Goal: Navigation & Orientation: Find specific page/section

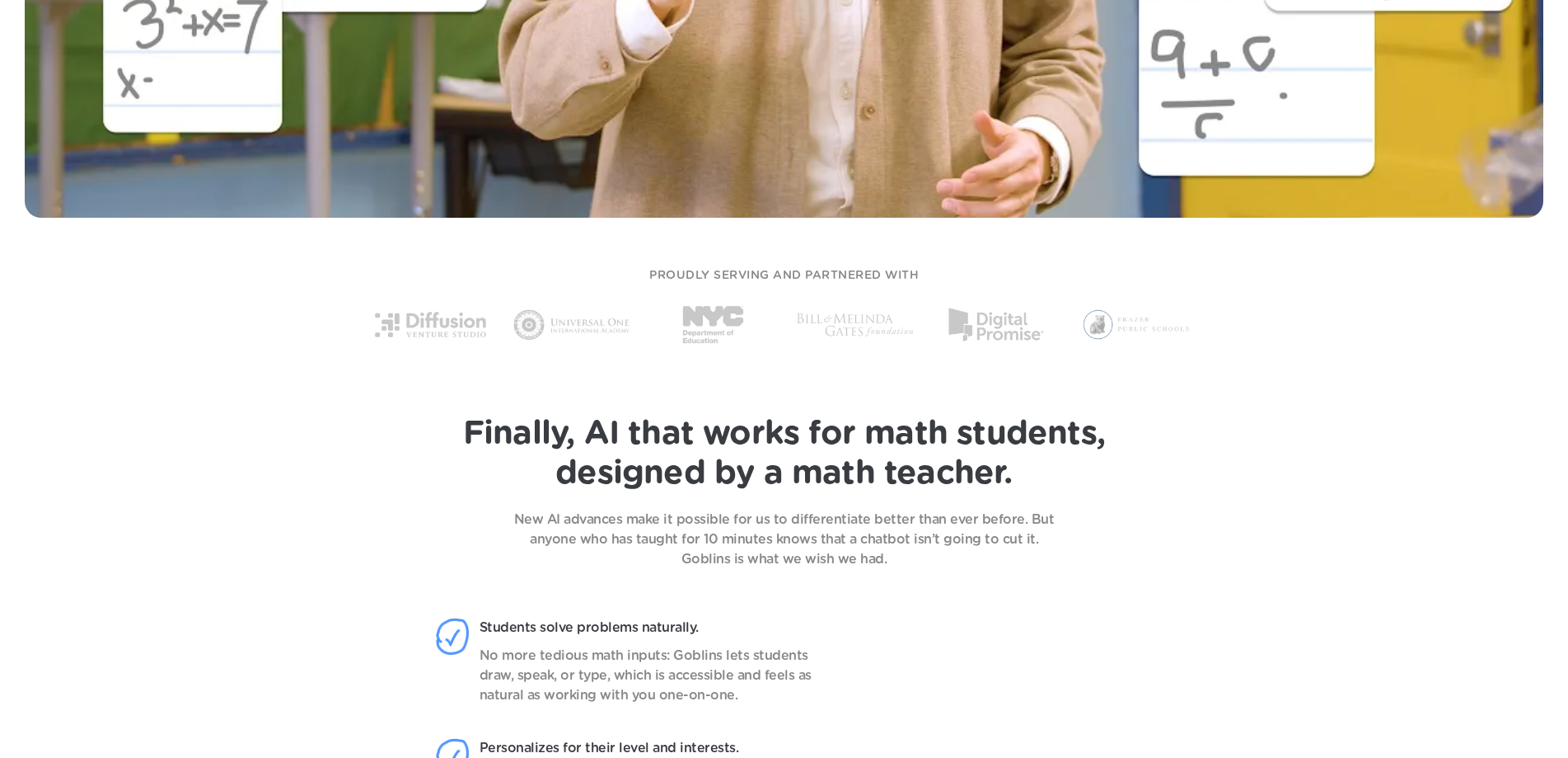
scroll to position [1072, 0]
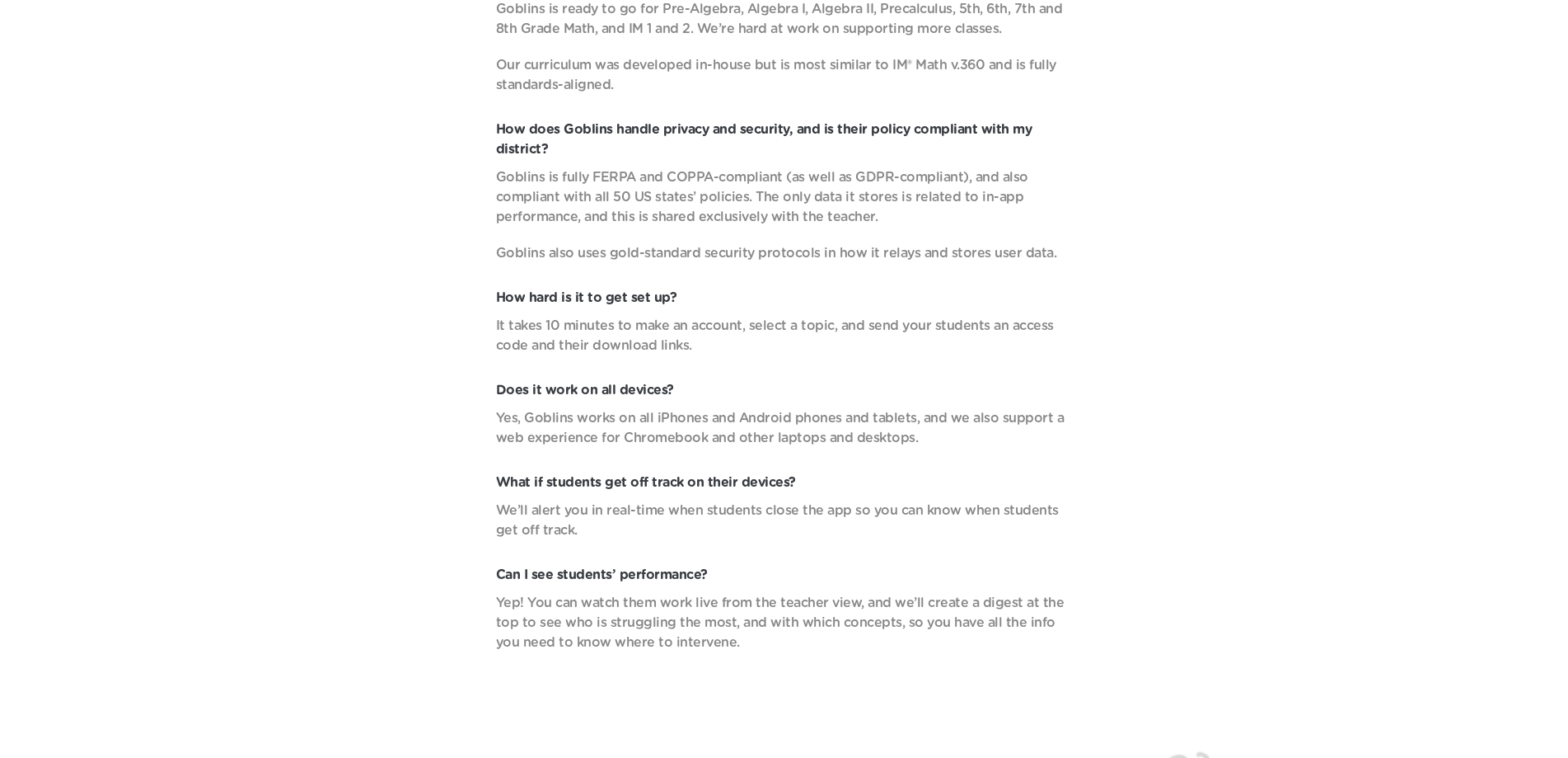
scroll to position [5798, 0]
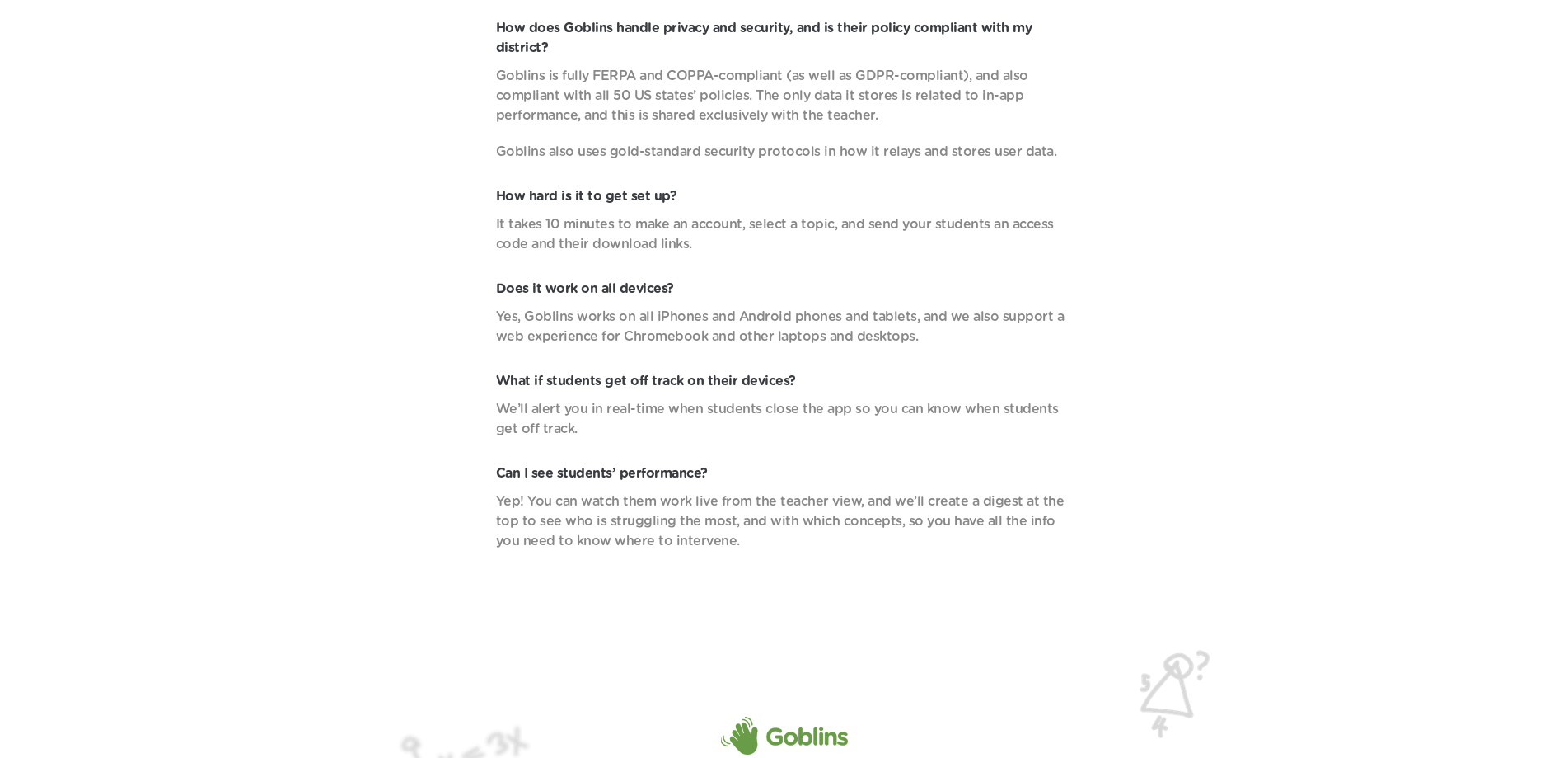
scroll to position [6293, 0]
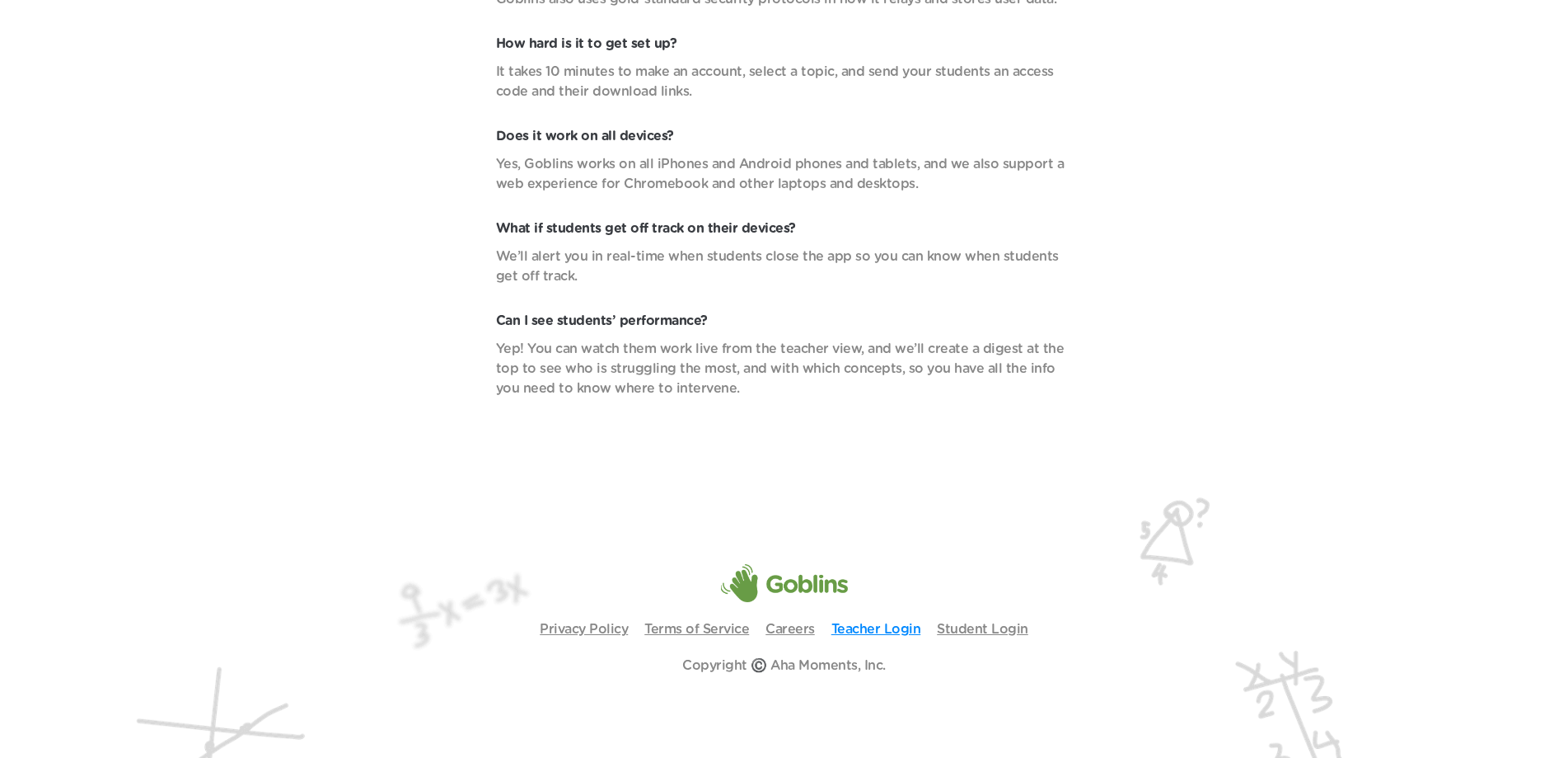
click at [884, 626] on link "Teacher Login" at bounding box center [876, 628] width 90 height 13
